Goal: Complete application form

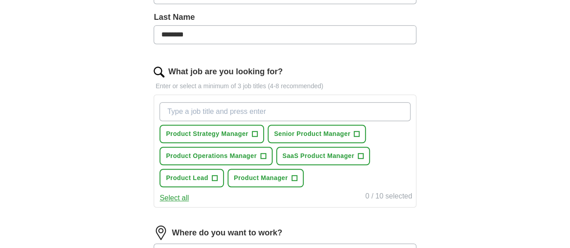
scroll to position [258, 0]
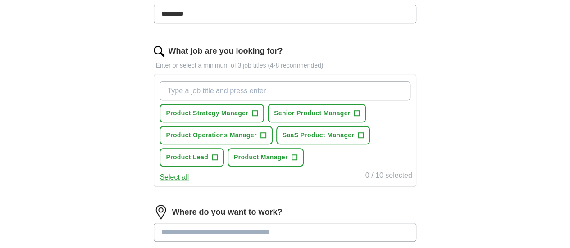
click at [231, 89] on input "What job are you looking for?" at bounding box center [285, 91] width 251 height 19
type input "A"
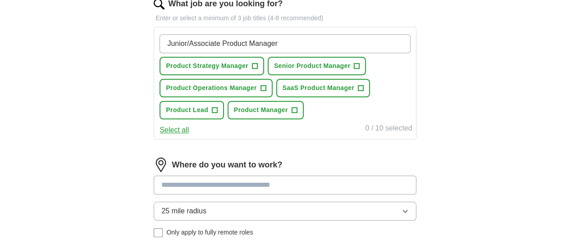
scroll to position [302, 0]
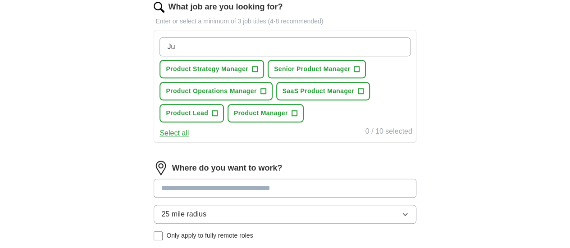
type input "J"
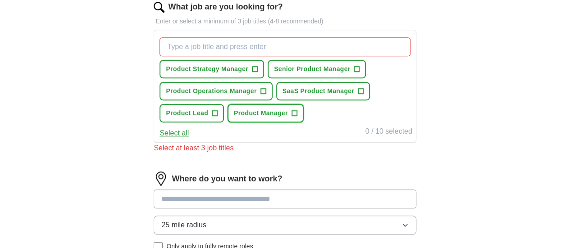
click at [292, 117] on span "+" at bounding box center [294, 113] width 5 height 7
click at [358, 95] on span "+" at bounding box center [360, 91] width 5 height 7
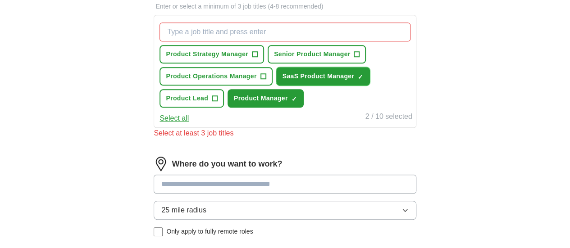
scroll to position [317, 0]
click at [366, 124] on div "2 / 10 selected" at bounding box center [389, 117] width 47 height 13
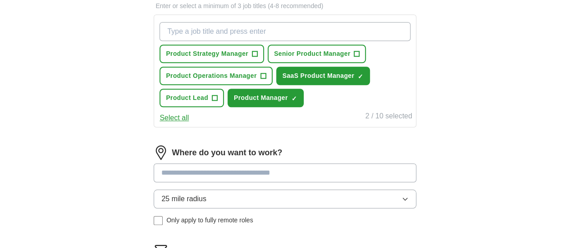
click at [301, 32] on input "What job are you looking for?" at bounding box center [285, 31] width 251 height 19
type input "Fintech product manager"
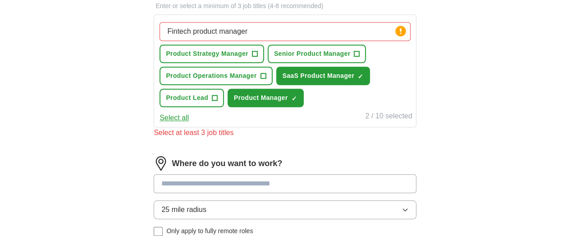
click at [339, 57] on div "Fintech product manager Press return to add title Product Strategy Manager + Se…" at bounding box center [285, 64] width 254 height 92
click at [395, 30] on circle at bounding box center [400, 31] width 10 height 10
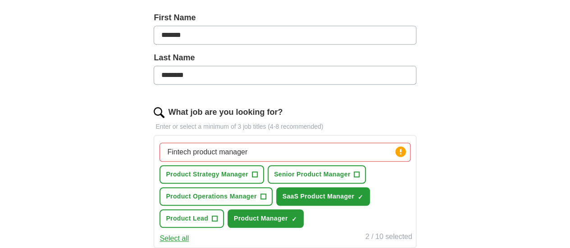
scroll to position [197, 0]
click at [165, 109] on img at bounding box center [159, 112] width 11 height 11
drag, startPoint x: 272, startPoint y: 153, endPoint x: 156, endPoint y: 160, distance: 116.5
click at [156, 160] on div "Let ApplyIQ do the hard work of searching and applying for jobs. Just tell us w…" at bounding box center [285, 167] width 346 height 573
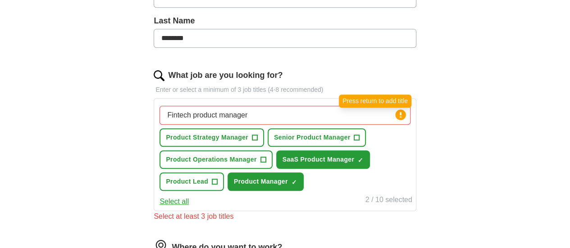
scroll to position [234, 0]
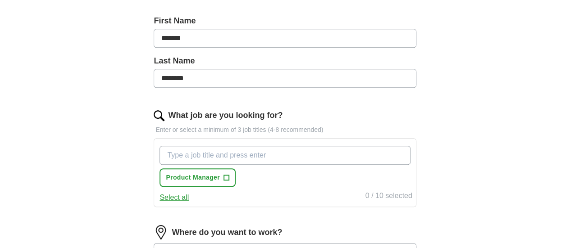
scroll to position [195, 0]
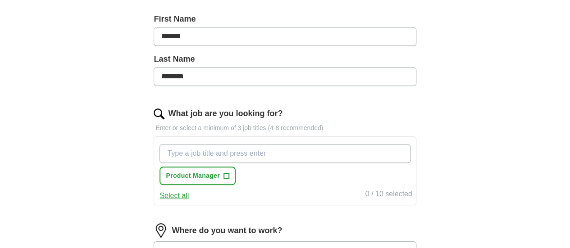
click at [254, 151] on input "What job are you looking for?" at bounding box center [285, 153] width 251 height 19
type input "Associate Product Manager"
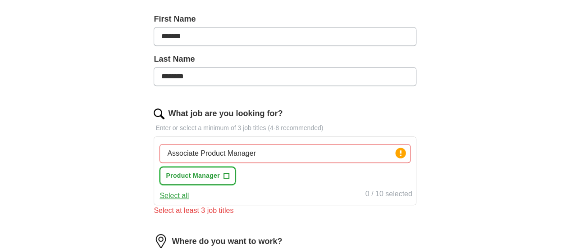
click at [229, 174] on span "+" at bounding box center [226, 176] width 5 height 7
click at [292, 178] on div "Associate Product Manager Press return to add title Product Manager ✓ ×" at bounding box center [285, 165] width 254 height 48
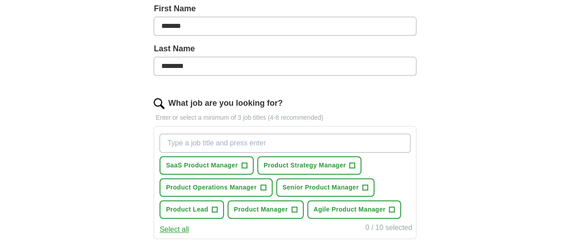
scroll to position [235, 0]
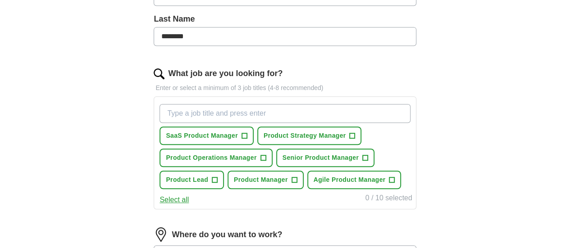
click at [226, 111] on input "What job are you looking for?" at bounding box center [285, 113] width 251 height 19
type input "junior product manager"
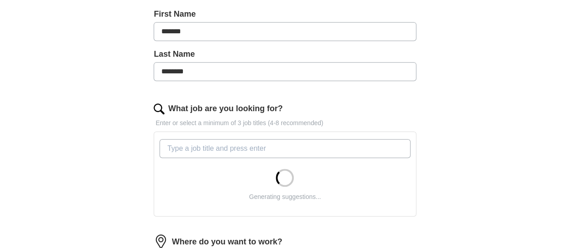
scroll to position [203, 0]
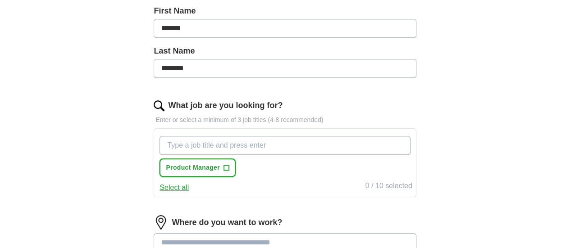
click at [229, 165] on span "+" at bounding box center [226, 168] width 5 height 7
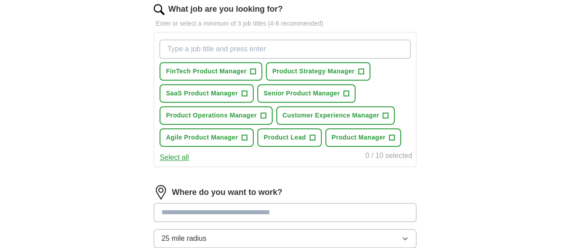
scroll to position [301, 0]
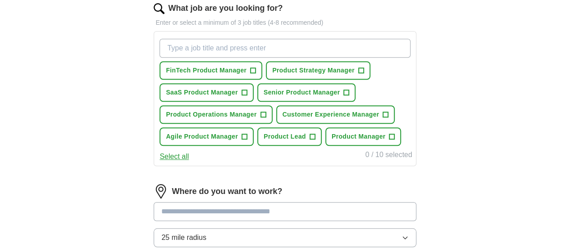
click at [262, 46] on input "What job are you looking for?" at bounding box center [285, 48] width 251 height 19
type input "associate product manager"
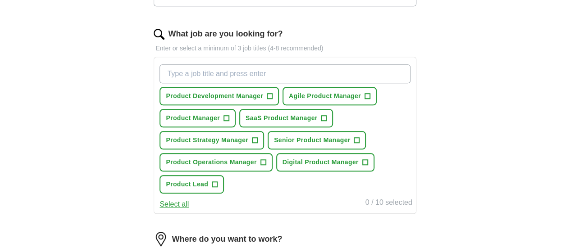
scroll to position [296, 0]
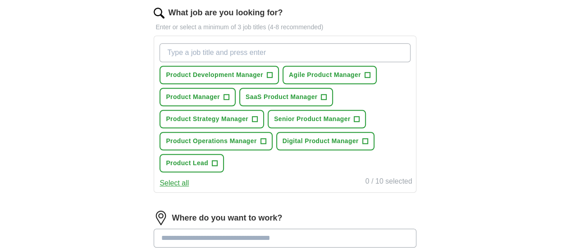
click at [228, 53] on input "What job are you looking for?" at bounding box center [285, 52] width 251 height 19
type input "product manager"
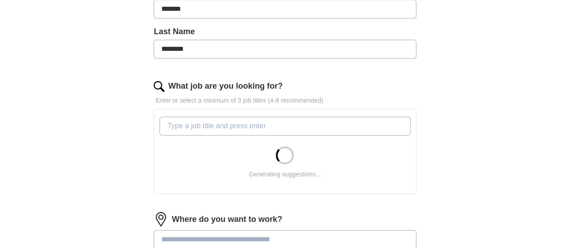
scroll to position [223, 0]
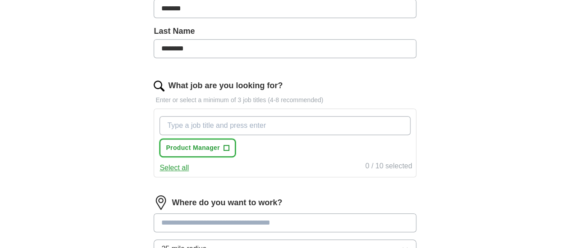
click at [229, 147] on span "+" at bounding box center [226, 148] width 5 height 7
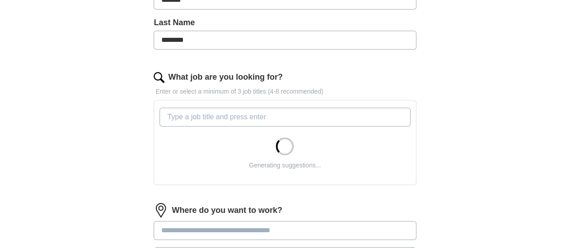
scroll to position [232, 0]
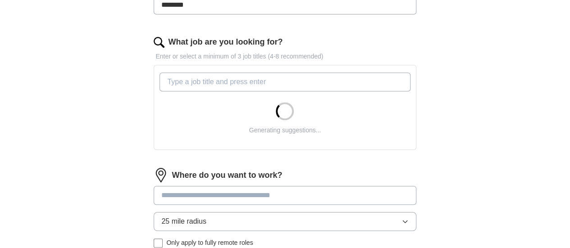
scroll to position [267, 0]
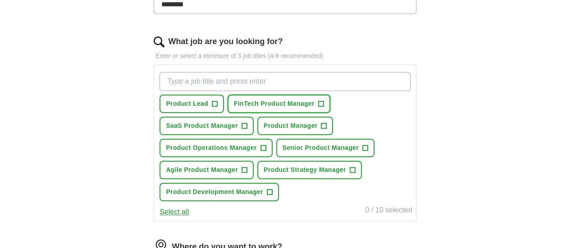
click at [324, 101] on span "+" at bounding box center [320, 104] width 5 height 7
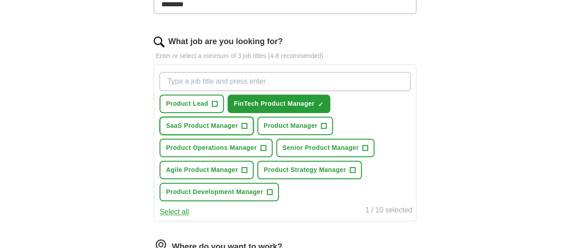
click at [247, 123] on span "+" at bounding box center [244, 126] width 5 height 7
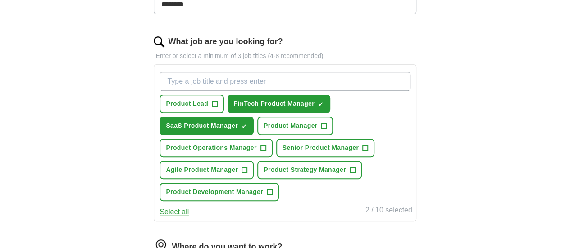
drag, startPoint x: 348, startPoint y: 123, endPoint x: 323, endPoint y: 146, distance: 33.5
click at [323, 146] on div "Product Lead + FinTech Product Manager ✓ × SaaS Product Manager ✓ × Product Man…" at bounding box center [285, 137] width 254 height 137
click at [327, 123] on span "+" at bounding box center [323, 126] width 5 height 7
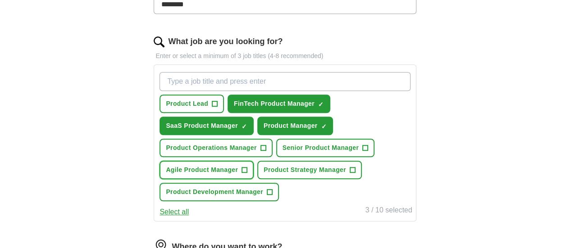
click at [247, 169] on span "+" at bounding box center [244, 170] width 5 height 7
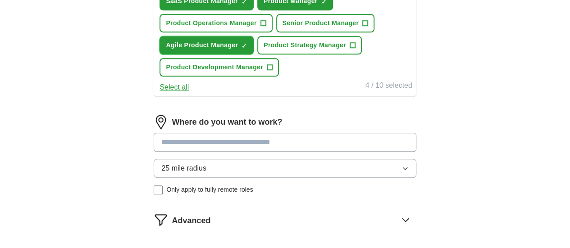
scroll to position [426, 0]
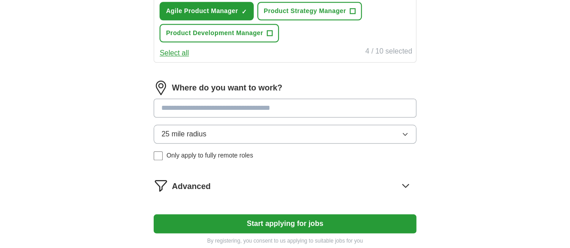
click at [307, 118] on input at bounding box center [285, 108] width 262 height 19
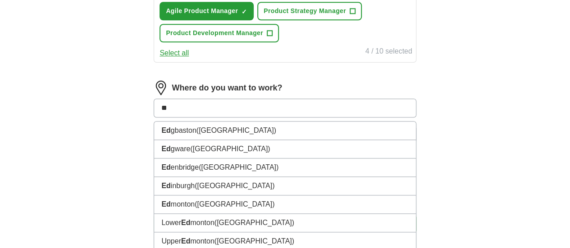
type input "***"
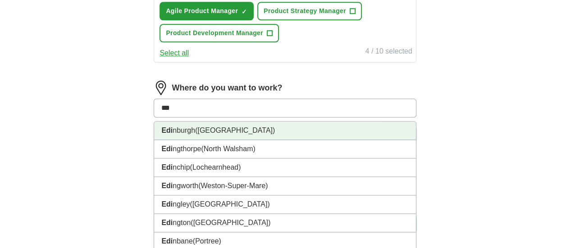
click at [294, 140] on li "Edi nburgh (Scotland)" at bounding box center [284, 131] width 261 height 18
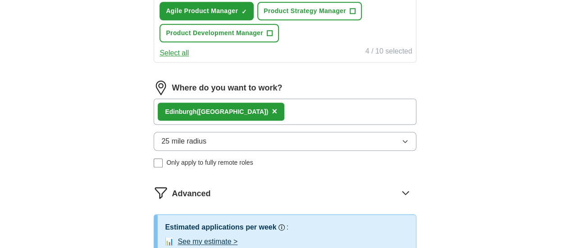
click at [333, 151] on button "25 mile radius" at bounding box center [285, 141] width 262 height 19
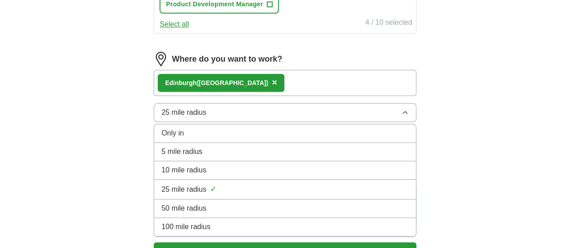
scroll to position [476, 0]
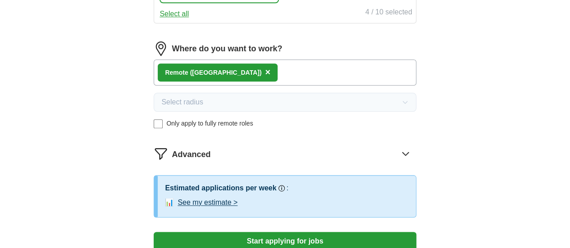
scroll to position [499, 0]
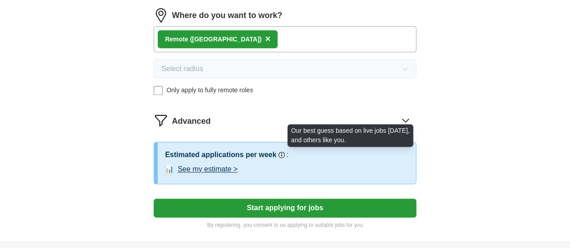
click at [284, 157] on circle at bounding box center [281, 155] width 5 height 5
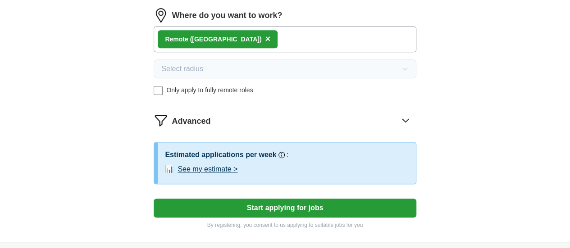
click at [238, 175] on button "See my estimate >" at bounding box center [208, 169] width 60 height 11
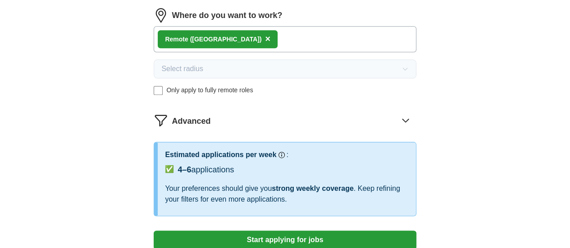
scroll to position [530, 0]
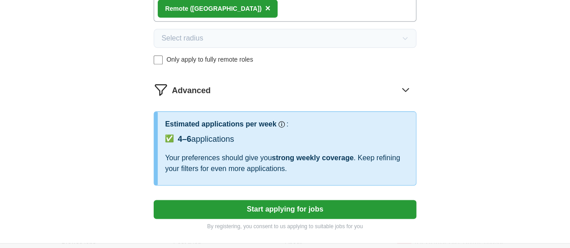
click at [403, 91] on icon at bounding box center [406, 89] width 6 height 3
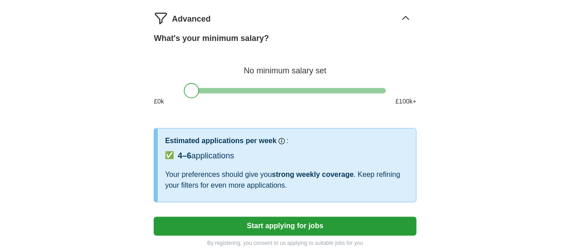
scroll to position [603, 0]
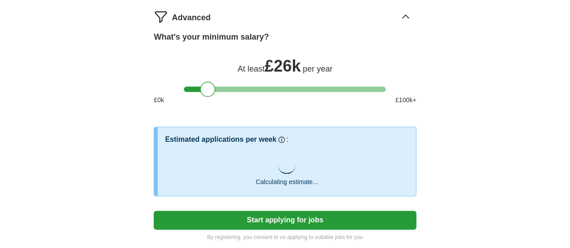
drag, startPoint x: 190, startPoint y: 114, endPoint x: 207, endPoint y: 118, distance: 17.1
click at [207, 112] on div "What's your minimum salary? At least £ 26k per year £ 0 k £ 100 k+" at bounding box center [285, 71] width 262 height 81
drag, startPoint x: 205, startPoint y: 112, endPoint x: 215, endPoint y: 112, distance: 10.4
click at [215, 97] on div at bounding box center [217, 89] width 15 height 15
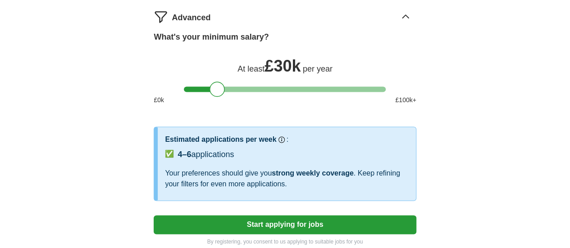
click at [174, 160] on span "✅" at bounding box center [169, 154] width 9 height 11
click at [191, 159] on span "4–6" at bounding box center [185, 154] width 14 height 9
click at [314, 145] on div "Estimated applications per week Our best guess based on live jobs today, and ot…" at bounding box center [286, 139] width 243 height 11
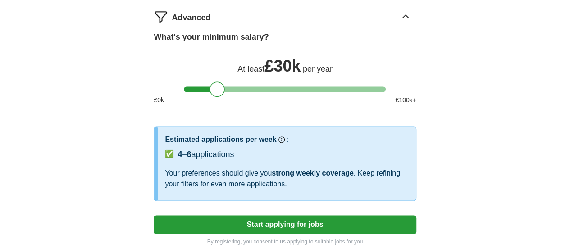
click at [323, 145] on div "Estimated applications per week Our best guess based on live jobs today, and ot…" at bounding box center [286, 139] width 243 height 11
click at [288, 145] on h3 ":" at bounding box center [288, 139] width 2 height 11
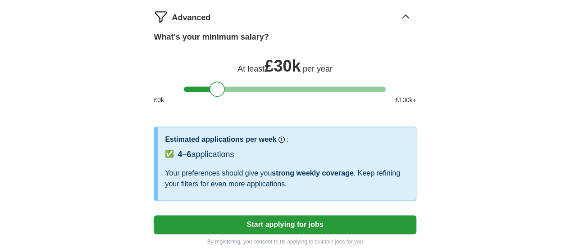
click at [317, 145] on div "Estimated applications per week Our best guess based on live jobs today, and ot…" at bounding box center [286, 139] width 243 height 11
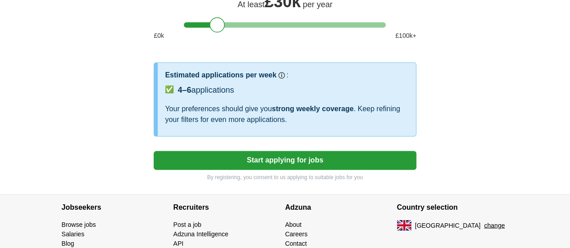
scroll to position [690, 0]
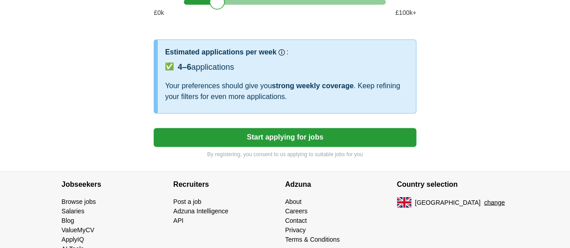
click at [317, 147] on button "Start applying for jobs" at bounding box center [285, 137] width 262 height 19
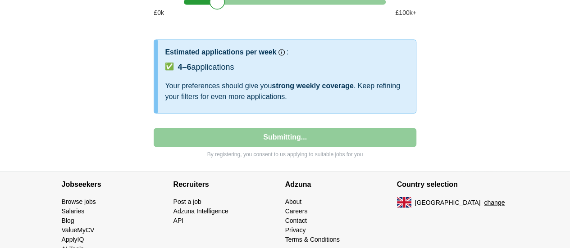
select select "**"
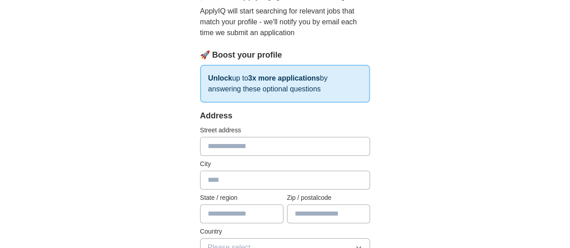
scroll to position [87, 0]
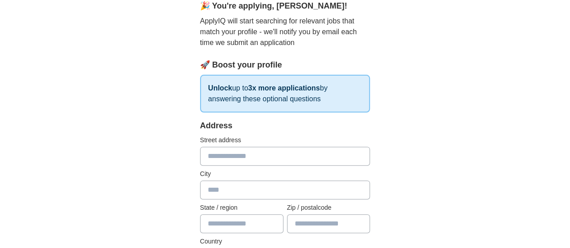
click at [284, 157] on input "text" at bounding box center [285, 156] width 170 height 19
type input "**********"
type input "*********"
type input "*******"
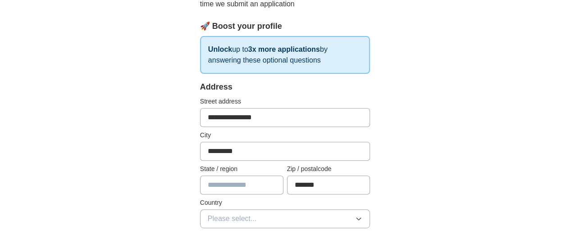
click at [212, 185] on input "text" at bounding box center [241, 185] width 83 height 19
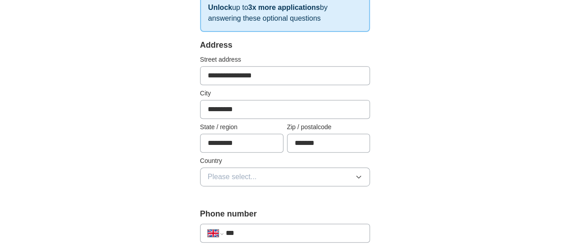
scroll to position [170, 0]
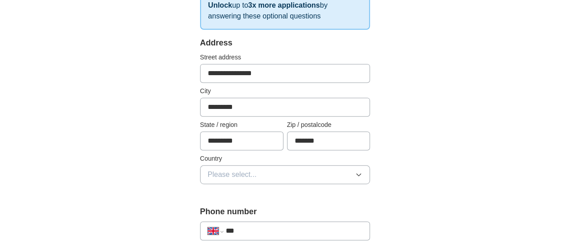
type input "*********"
click at [230, 172] on span "Please select..." at bounding box center [232, 174] width 49 height 11
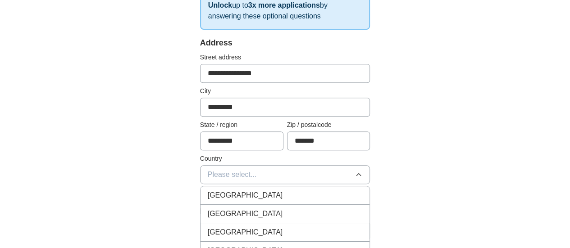
click at [229, 191] on span "[GEOGRAPHIC_DATA]" at bounding box center [245, 195] width 75 height 11
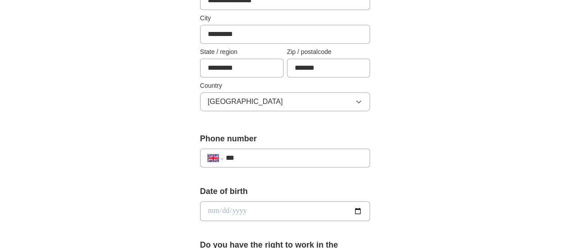
scroll to position [245, 0]
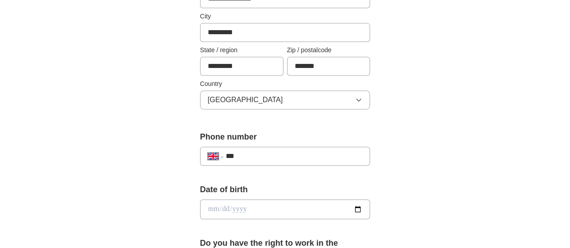
click at [233, 158] on input "***" at bounding box center [294, 156] width 137 height 11
type input "**********"
click at [203, 206] on input "date" at bounding box center [285, 210] width 170 height 20
click at [200, 205] on input "date" at bounding box center [285, 210] width 170 height 20
type input "**********"
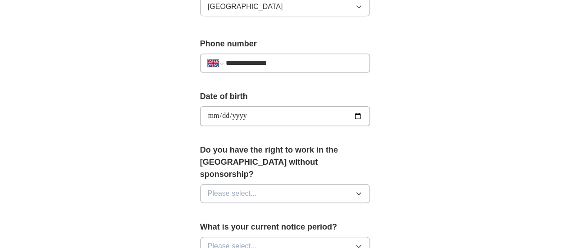
scroll to position [339, 0]
click at [371, 184] on button "Please select..." at bounding box center [285, 193] width 170 height 19
click at [358, 209] on div "Yes" at bounding box center [285, 214] width 155 height 11
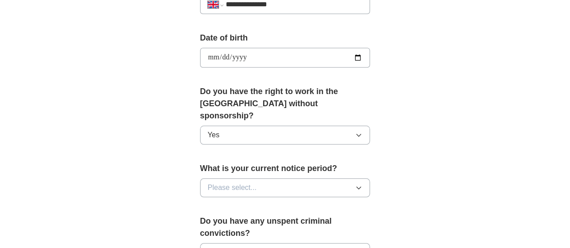
scroll to position [425, 0]
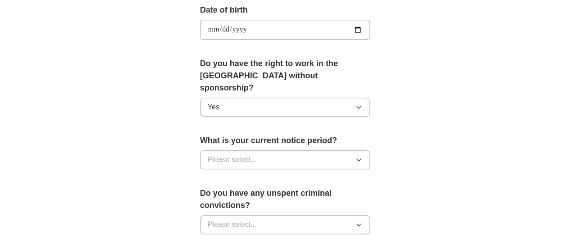
click at [361, 159] on icon "button" at bounding box center [359, 160] width 4 height 2
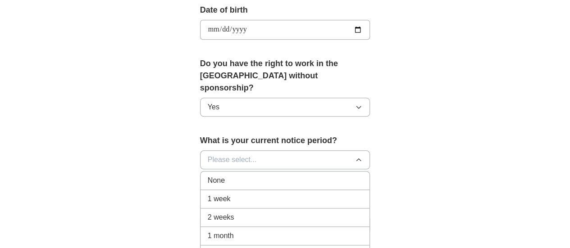
click at [326, 231] on div "1 month" at bounding box center [285, 236] width 155 height 11
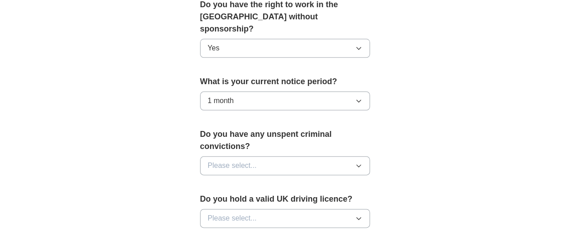
scroll to position [488, 0]
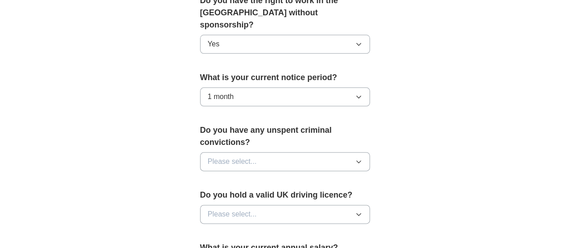
click at [362, 158] on icon "button" at bounding box center [358, 161] width 7 height 7
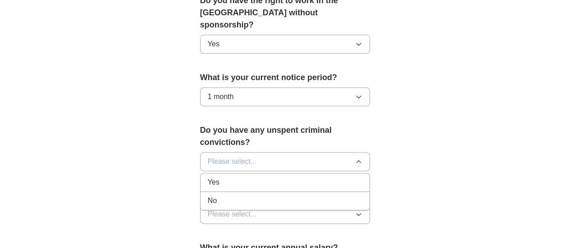
click at [339, 192] on li "No" at bounding box center [285, 201] width 169 height 18
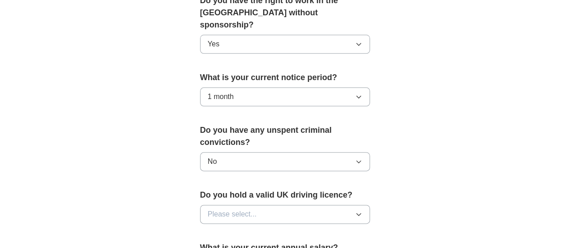
click at [362, 211] on icon "button" at bounding box center [358, 214] width 7 height 7
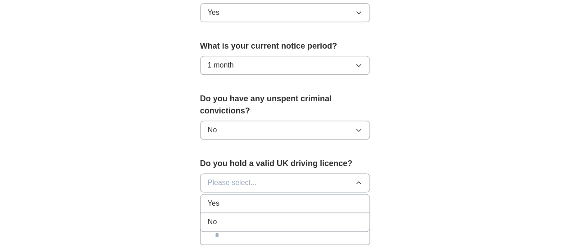
scroll to position [520, 0]
click at [357, 198] on div "Yes" at bounding box center [285, 203] width 155 height 11
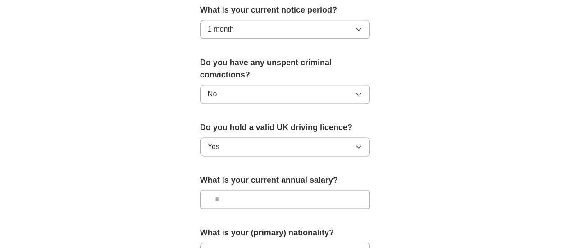
scroll to position [567, 0]
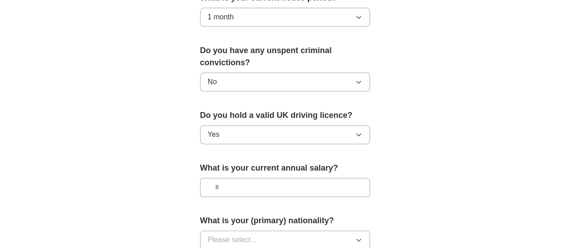
click at [330, 178] on input "text" at bounding box center [285, 187] width 170 height 19
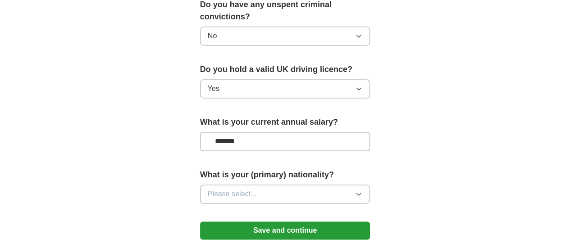
scroll to position [614, 0]
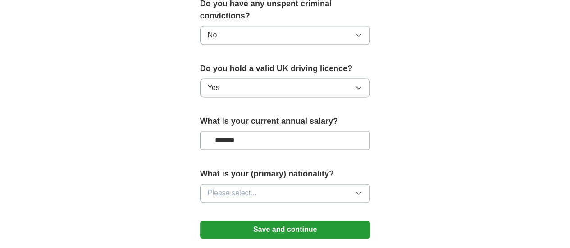
type input "*******"
click at [350, 184] on button "Please select..." at bounding box center [285, 193] width 170 height 19
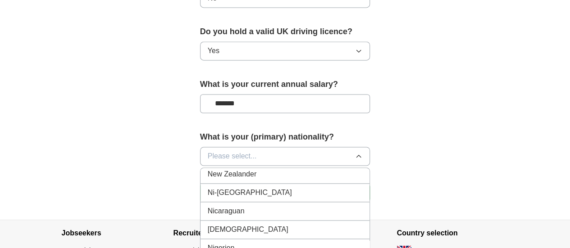
scroll to position [2334, 0]
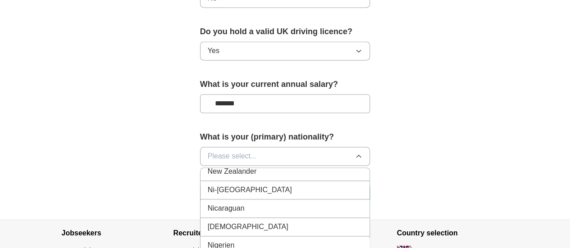
click at [314, 222] on div "Nigerian" at bounding box center [285, 227] width 155 height 11
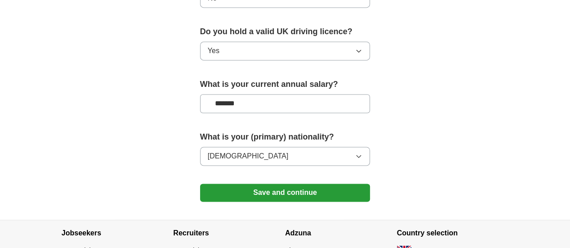
click at [302, 184] on button "Save and continue" at bounding box center [285, 193] width 170 height 18
